Goal: Register for event/course

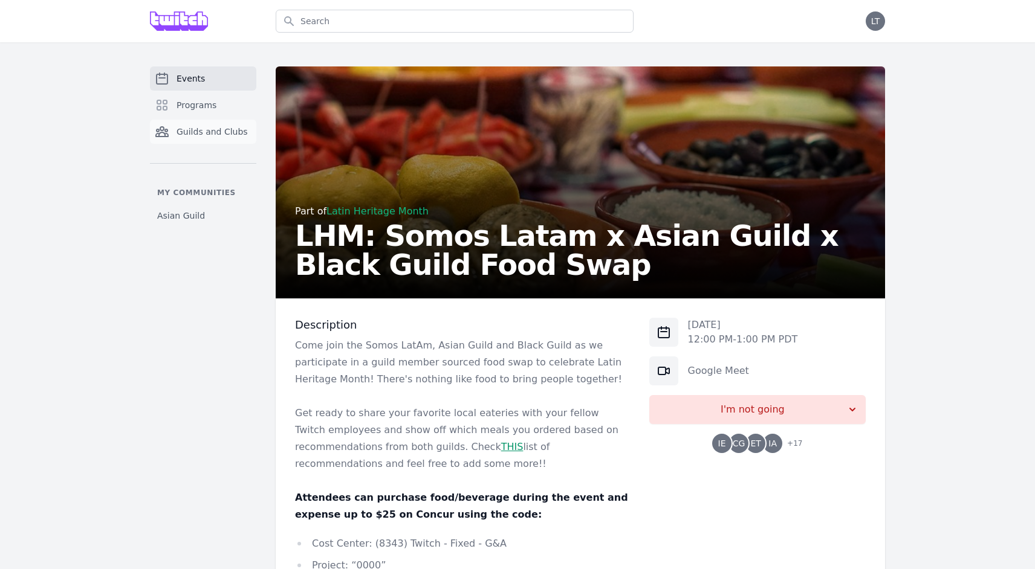
click at [198, 137] on span "Guilds and Clubs" at bounding box center [211, 132] width 71 height 12
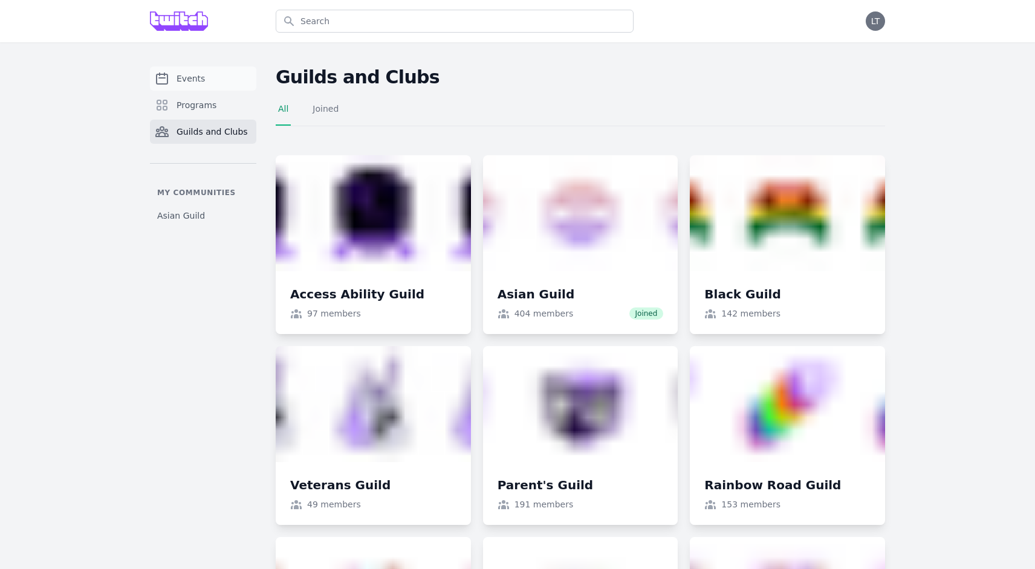
click at [199, 84] on span "Events" at bounding box center [190, 79] width 28 height 12
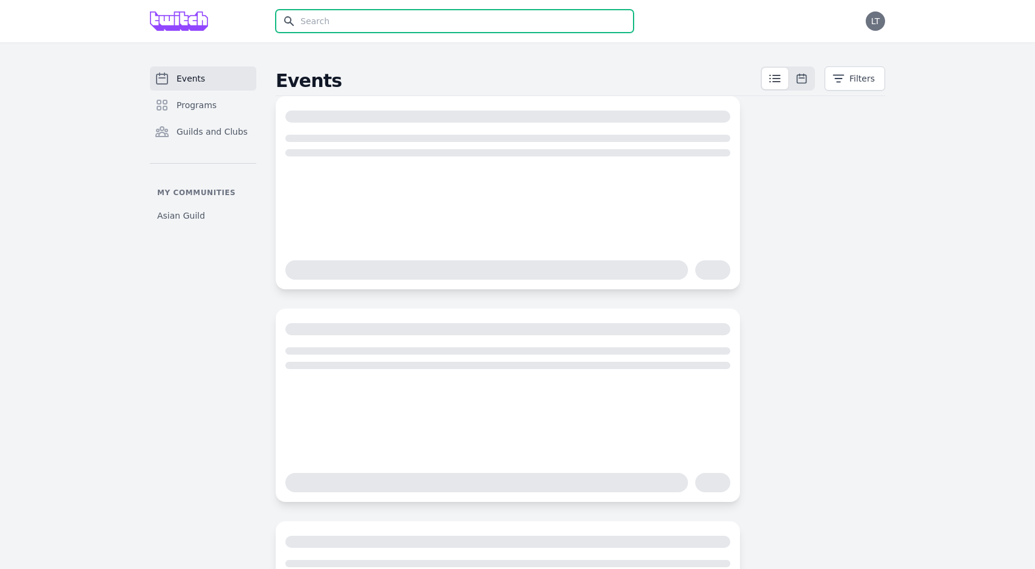
click at [355, 26] on input "text" at bounding box center [455, 21] width 358 height 23
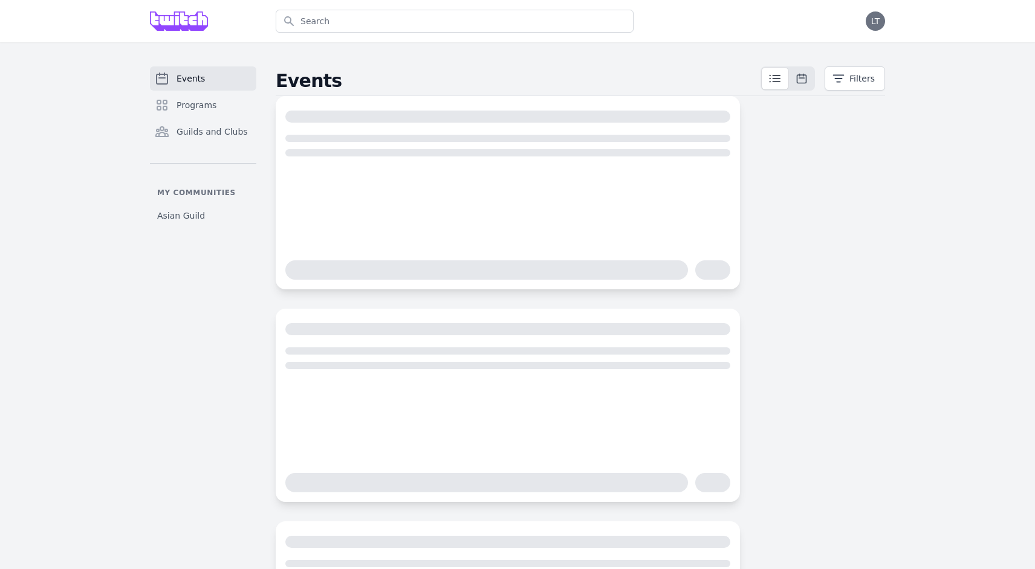
click at [244, 76] on link "Events" at bounding box center [203, 78] width 106 height 24
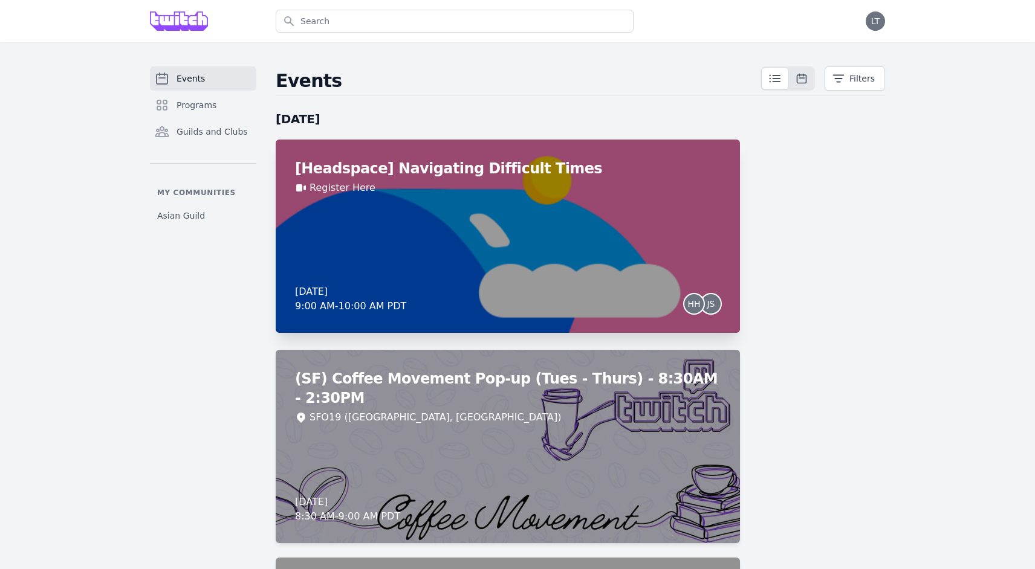
click at [555, 222] on div "[Headspace] Navigating Difficult Times Register Here [DATE] 9:00 AM - 10:00 AM …" at bounding box center [508, 236] width 464 height 193
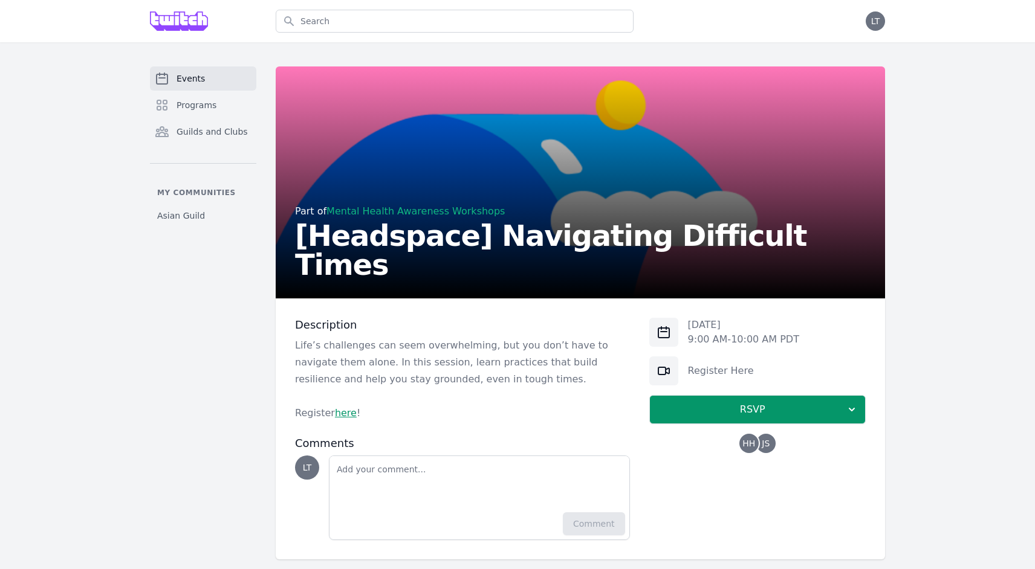
click at [755, 439] on span "HH" at bounding box center [748, 443] width 19 height 19
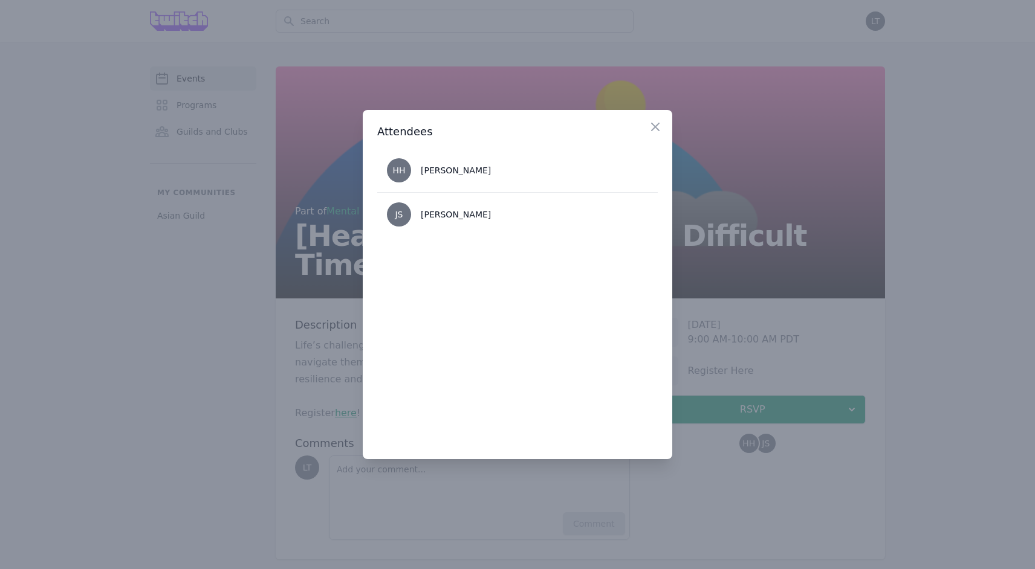
click at [744, 323] on div at bounding box center [517, 284] width 1035 height 569
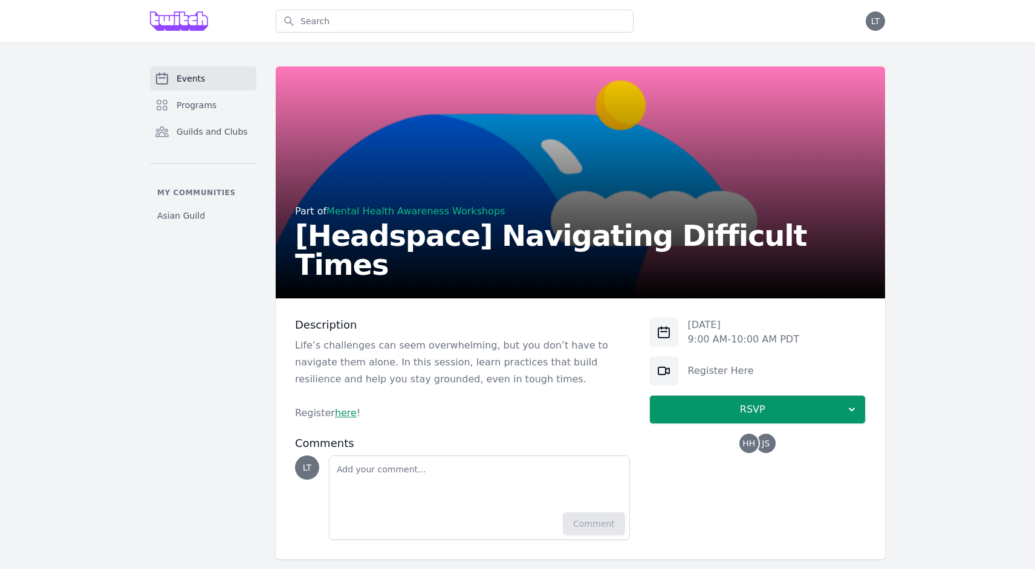
scroll to position [15, 0]
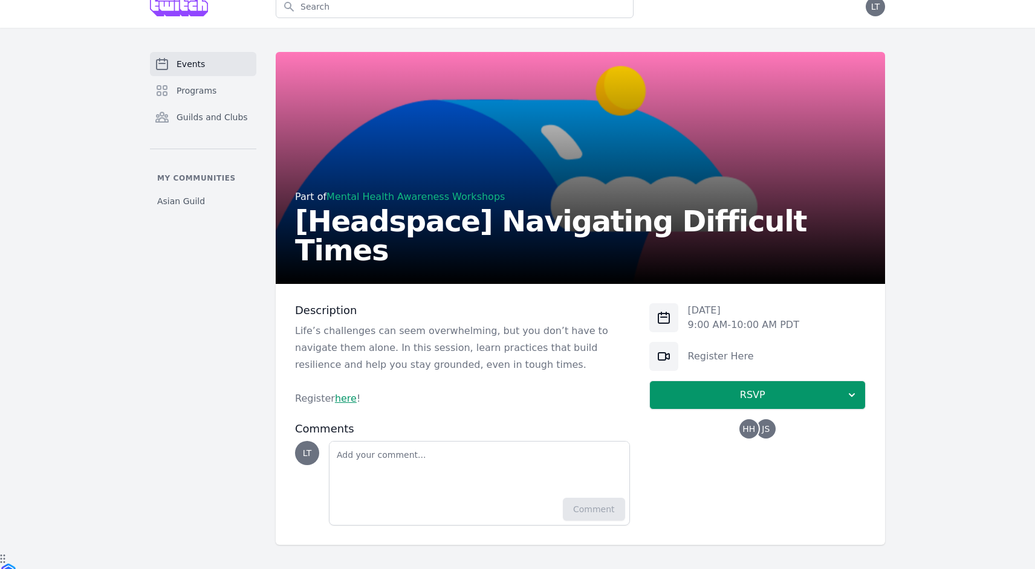
click at [338, 396] on link "here" at bounding box center [346, 398] width 22 height 11
click at [334, 204] on div "Part of Mental Health Awareness Workshops" at bounding box center [580, 197] width 570 height 15
click at [334, 202] on link "Mental Health Awareness Workshops" at bounding box center [415, 196] width 178 height 11
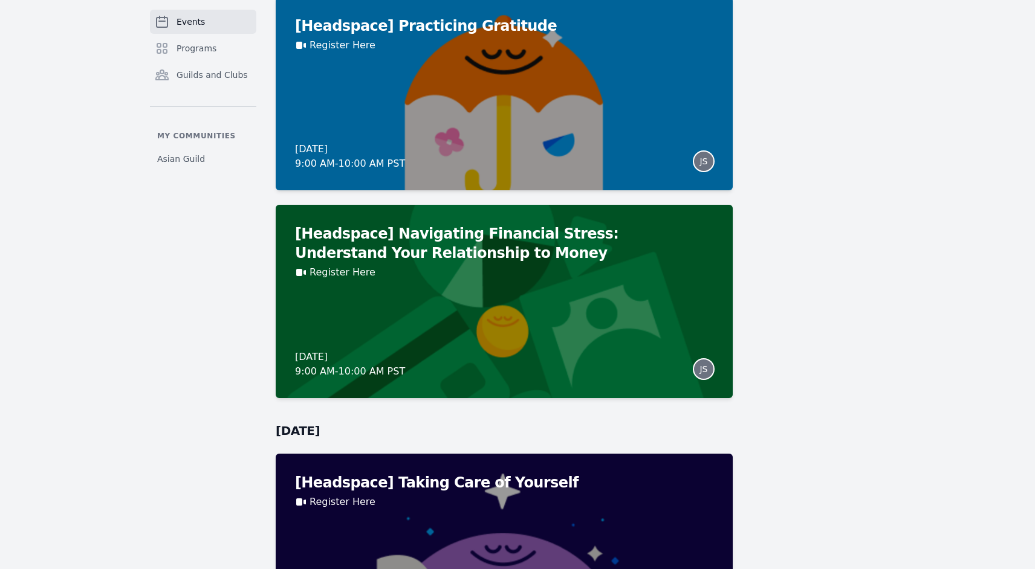
scroll to position [800, 0]
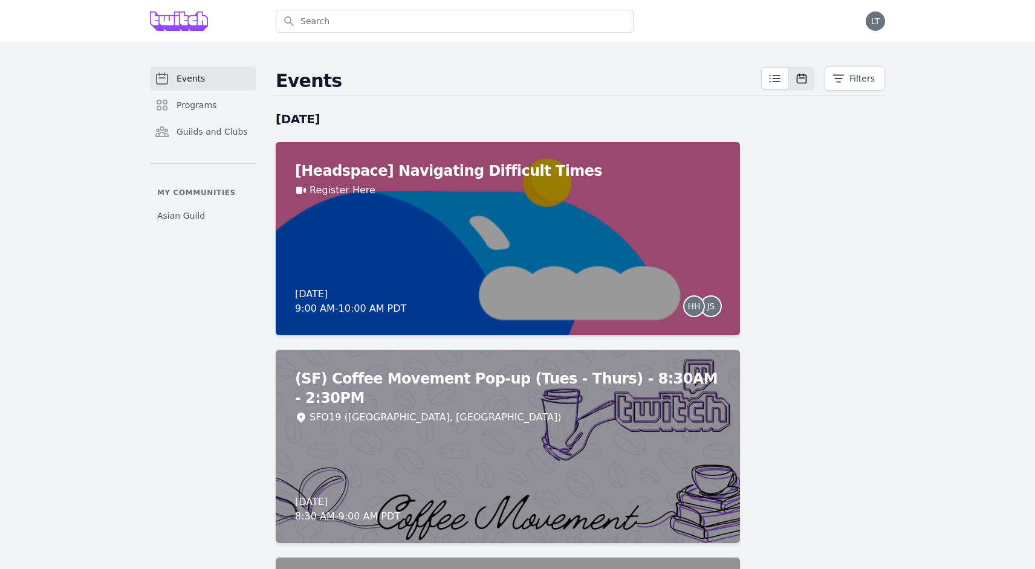
click at [800, 79] on icon at bounding box center [801, 79] width 12 height 12
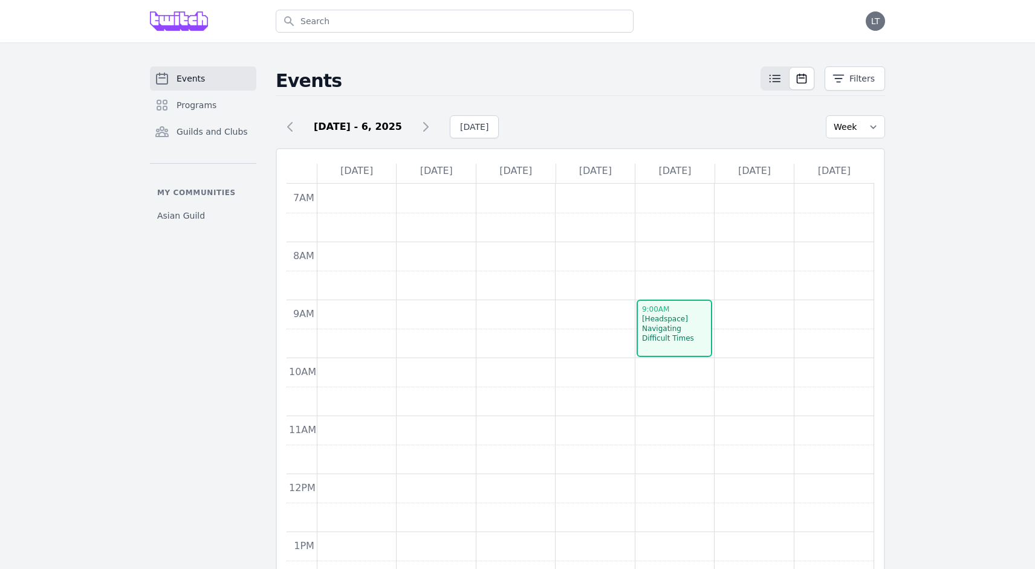
click at [800, 79] on icon at bounding box center [801, 79] width 12 height 12
click at [431, 123] on icon at bounding box center [425, 127] width 15 height 15
click at [293, 127] on icon at bounding box center [290, 127] width 15 height 15
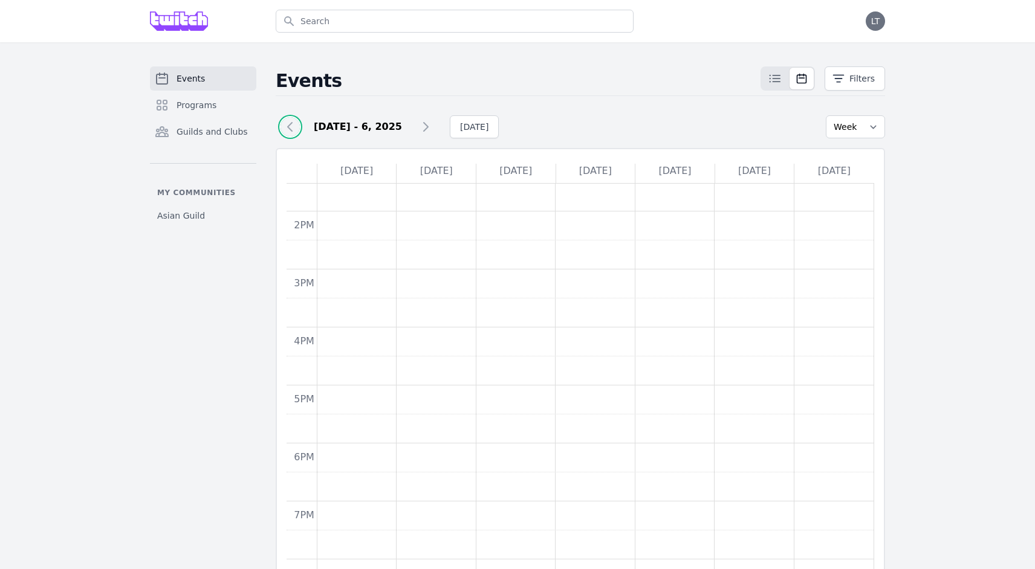
scroll to position [309, 0]
click at [803, 78] on icon at bounding box center [801, 78] width 9 height 9
click at [236, 74] on link "Events" at bounding box center [203, 78] width 106 height 24
click at [236, 77] on link "Events" at bounding box center [203, 78] width 106 height 24
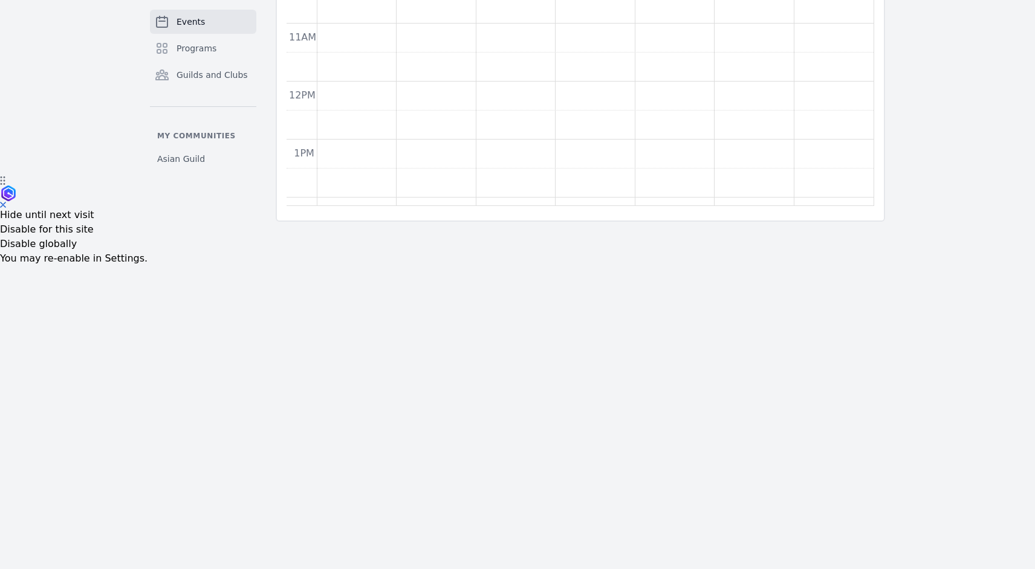
scroll to position [0, 0]
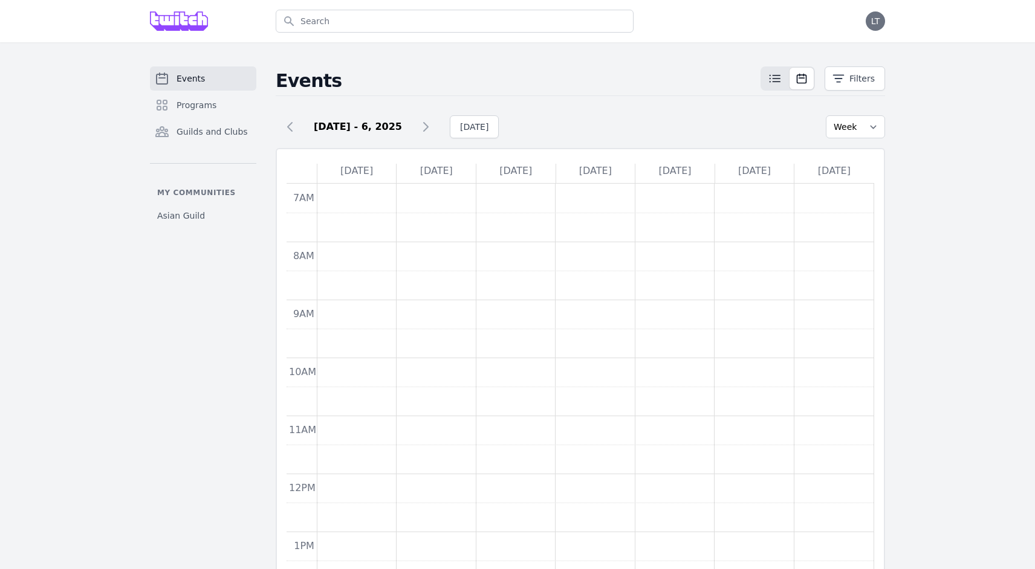
click at [772, 79] on icon at bounding box center [774, 78] width 15 height 15
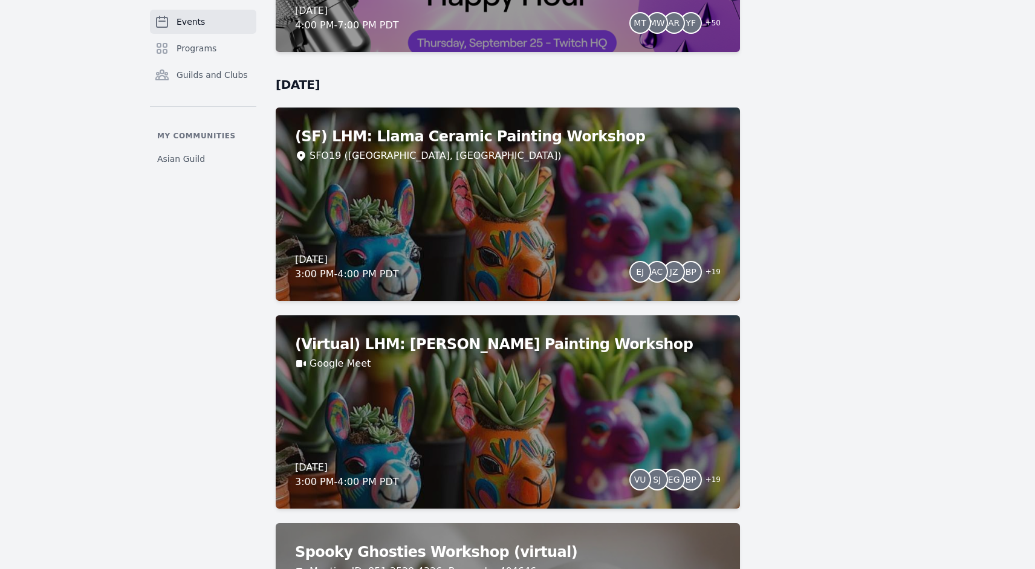
scroll to position [4442, 0]
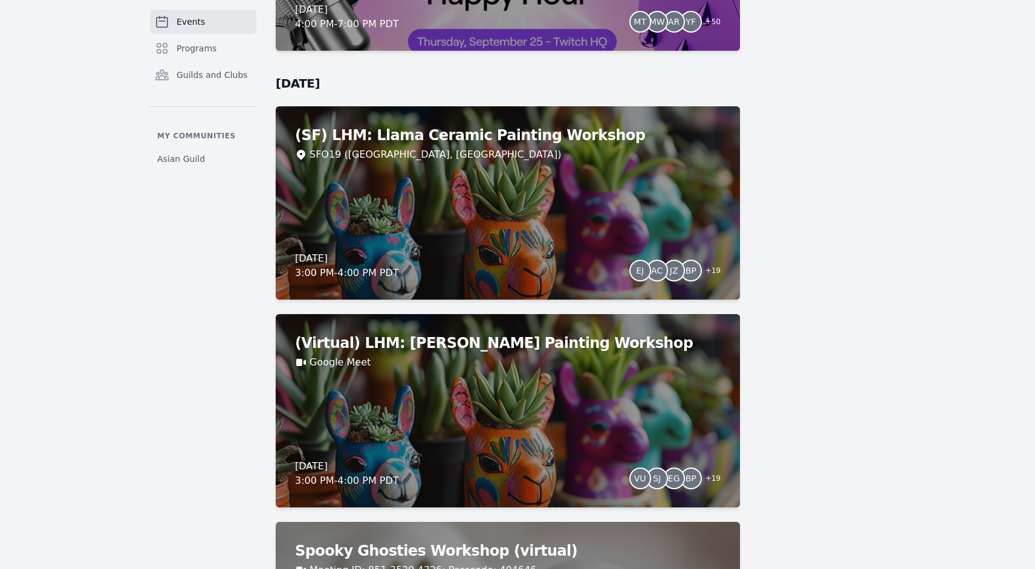
click at [512, 268] on div "[DATE] 3:00 PM - 4:00 PM PDT EJ AC JZ BP + 19" at bounding box center [507, 265] width 425 height 29
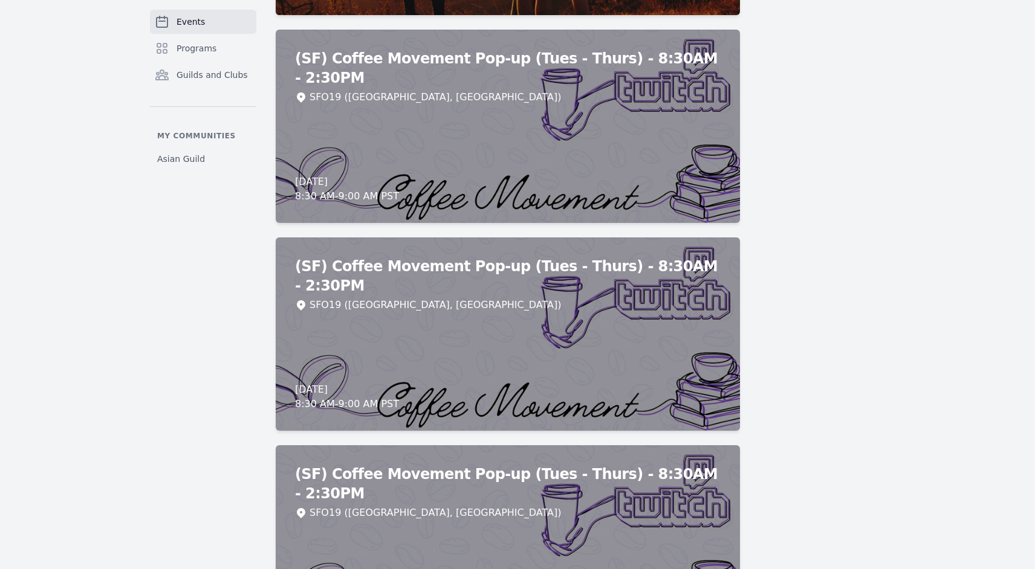
scroll to position [9142, 0]
